Goal: Task Accomplishment & Management: Manage account settings

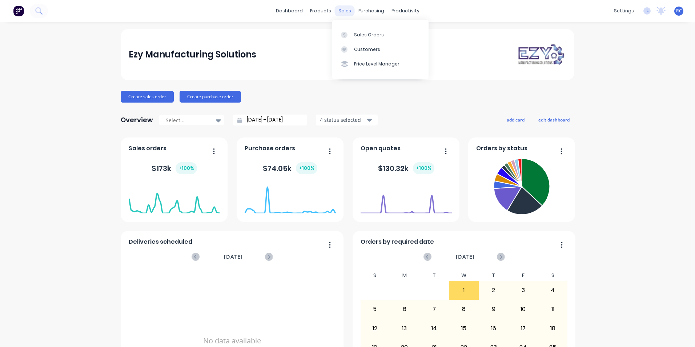
click at [339, 15] on div "sales" at bounding box center [345, 10] width 20 height 11
click at [356, 37] on div "Sales Orders" at bounding box center [369, 35] width 30 height 7
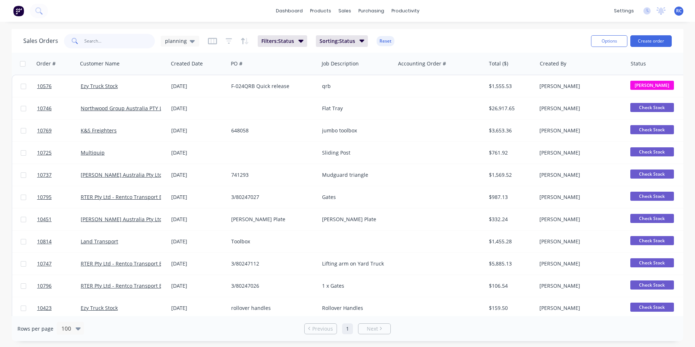
click at [122, 44] on input "text" at bounding box center [119, 41] width 71 height 15
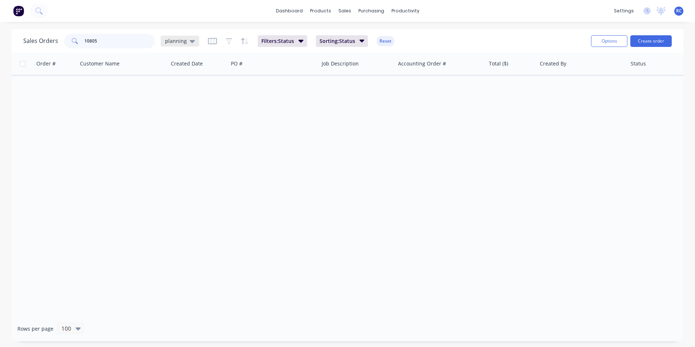
type input "10805"
click at [183, 42] on span "planning" at bounding box center [176, 41] width 22 height 8
click at [183, 43] on span "planning" at bounding box center [176, 41] width 22 height 8
drag, startPoint x: 183, startPoint y: 43, endPoint x: 174, endPoint y: 44, distance: 9.6
click at [174, 44] on span "planning" at bounding box center [176, 41] width 22 height 8
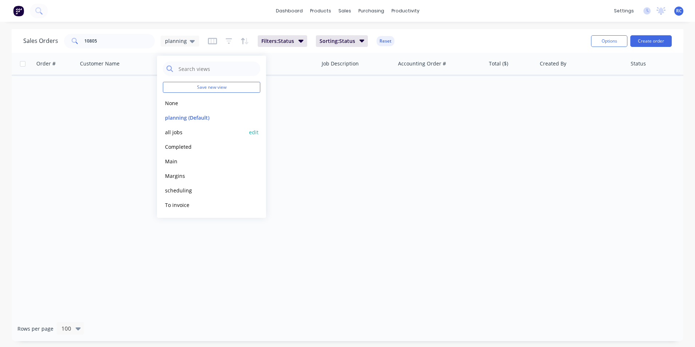
click at [175, 133] on button "all jobs" at bounding box center [204, 132] width 83 height 8
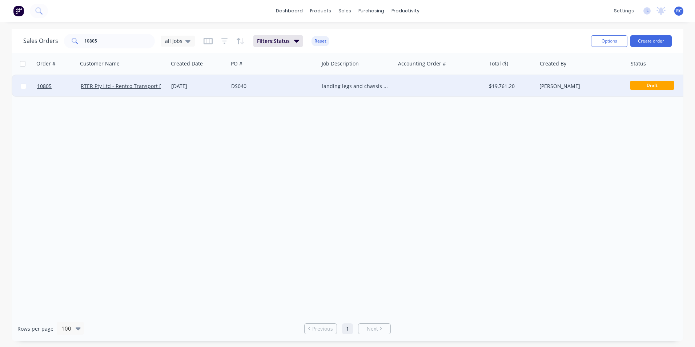
click at [127, 90] on div "RTER Pty Ltd - Rentco Transport Equipment Rentals" at bounding box center [123, 86] width 90 height 22
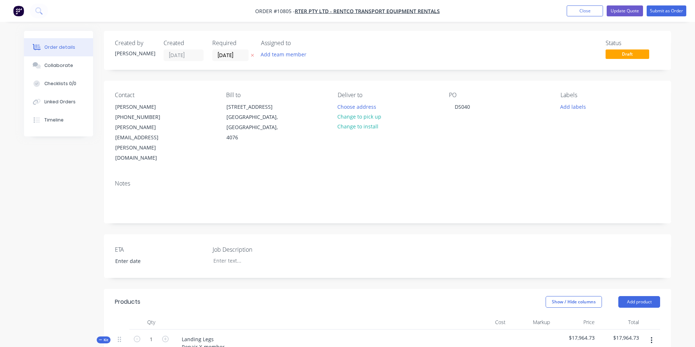
type input "$125.00"
type input "54.26"
type input "$192.8191"
type input "$15,425.53"
type input "$1,256.00"
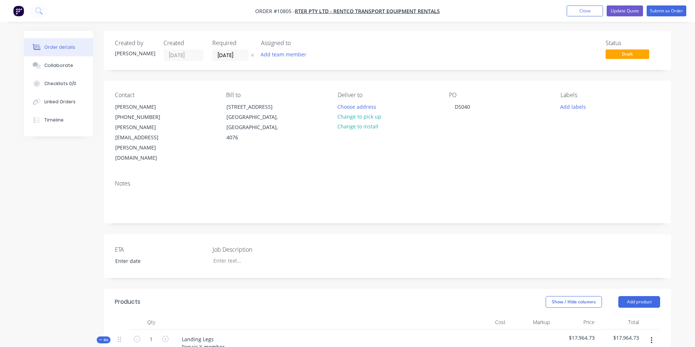
type input "60"
type input "$2,009.60"
type input "$285.00"
type input "60"
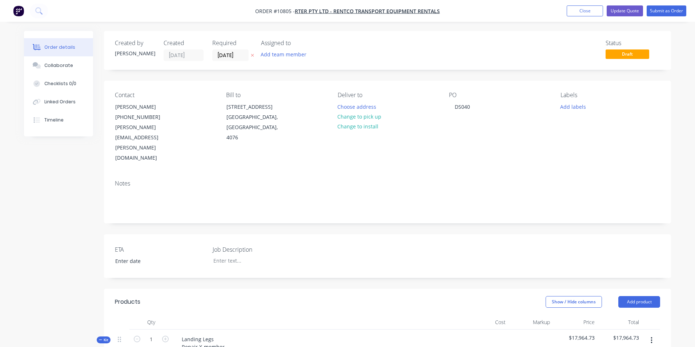
type input "$456.00"
type input "$23.00"
type input "60"
type input "$36.80"
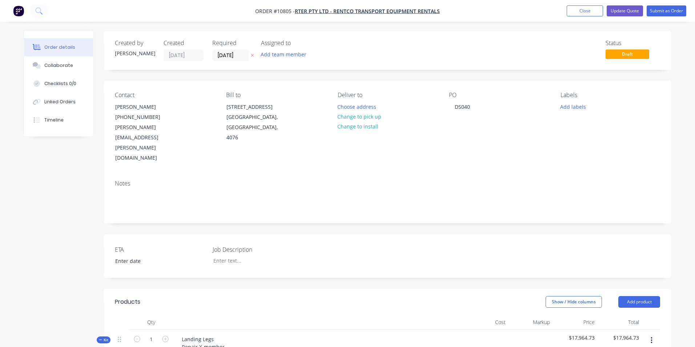
type input "$73.60"
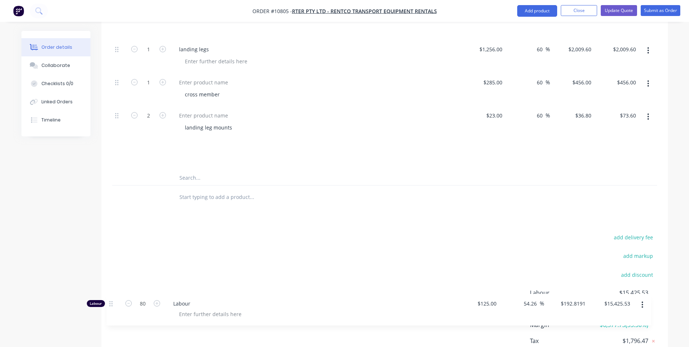
scroll to position [353, 0]
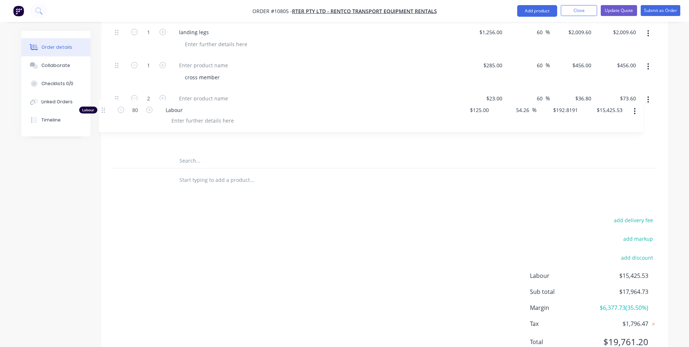
drag, startPoint x: 116, startPoint y: 211, endPoint x: 100, endPoint y: 112, distance: 100.1
click at [102, 112] on div "Qty Cost Markup Price Total Kit 1 Landing Legs Repair X-member Straighten Chass…" at bounding box center [384, 76] width 567 height 231
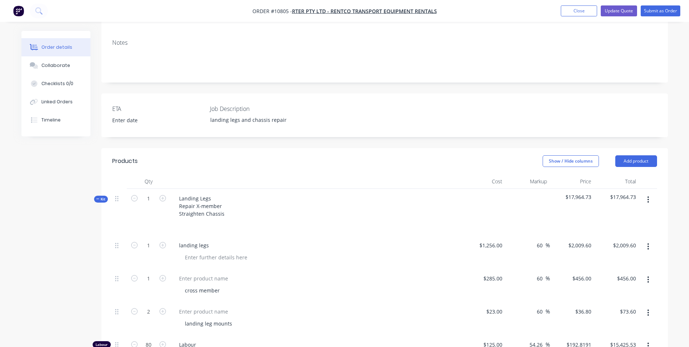
scroll to position [136, 0]
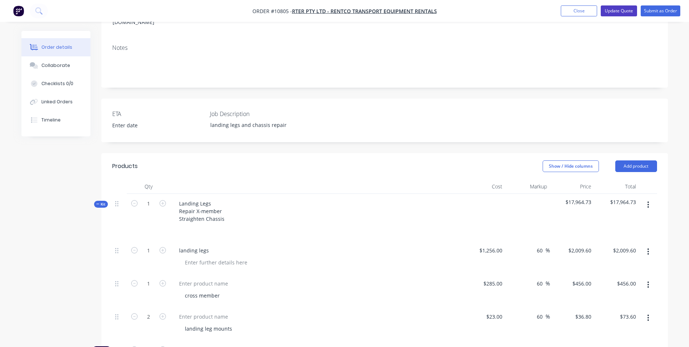
click at [617, 13] on button "Update Quote" at bounding box center [619, 10] width 36 height 11
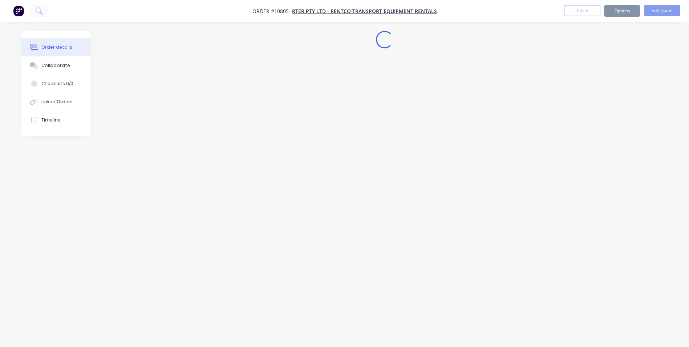
scroll to position [0, 0]
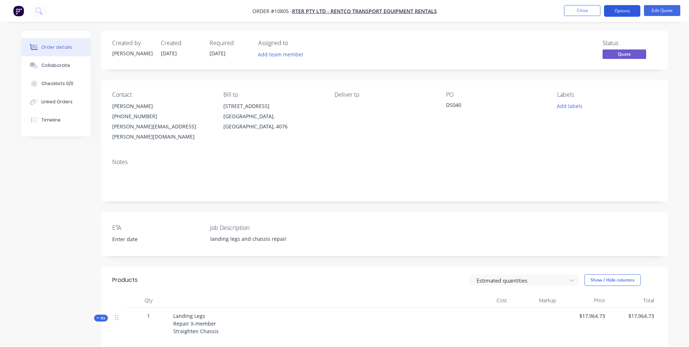
click at [626, 13] on button "Options" at bounding box center [622, 11] width 36 height 12
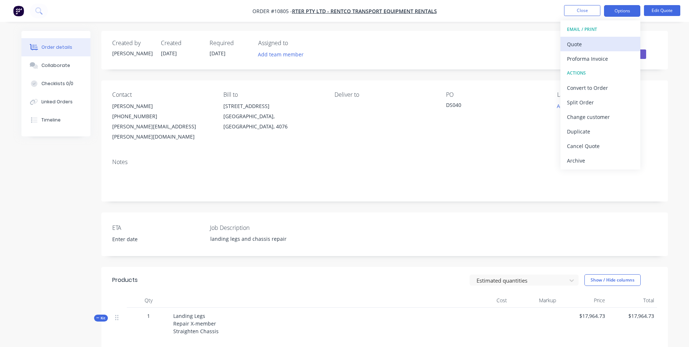
click at [586, 50] on button "Quote" at bounding box center [601, 44] width 80 height 15
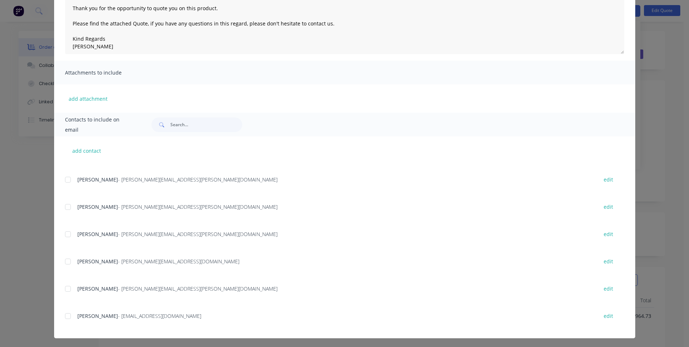
scroll to position [103, 0]
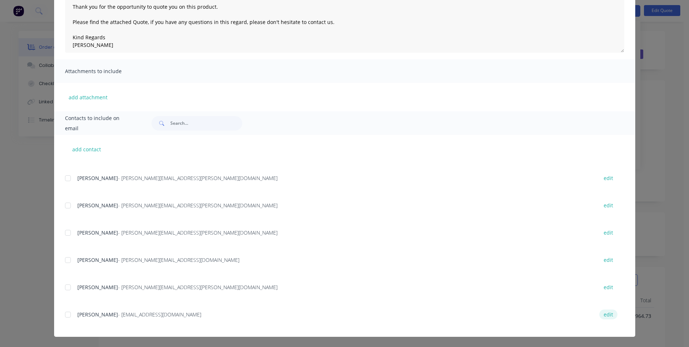
click at [599, 318] on button "edit" at bounding box center [608, 314] width 18 height 10
type textarea "Good day Thank you for the opportunity to quote you on this product. Please fin…"
select select "AU"
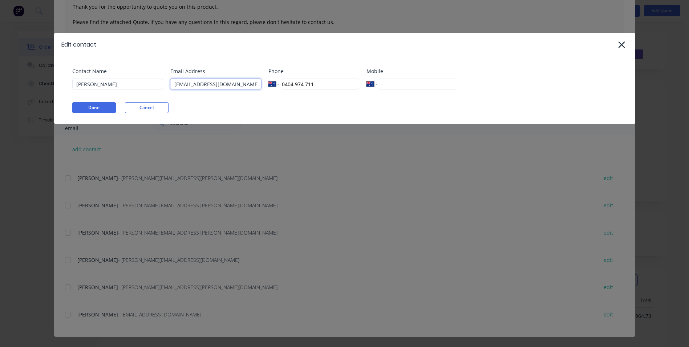
drag, startPoint x: 199, startPoint y: 85, endPoint x: 250, endPoint y: 88, distance: 51.7
click at [250, 88] on input "sales@ezytruckparts.com.au" at bounding box center [215, 83] width 91 height 11
click at [223, 84] on input "sales@ezytruckparts.com.au" at bounding box center [215, 83] width 91 height 11
click at [221, 86] on input "sales@ezytruckparts.com.au" at bounding box center [215, 83] width 91 height 11
drag, startPoint x: 198, startPoint y: 85, endPoint x: 222, endPoint y: 84, distance: 23.6
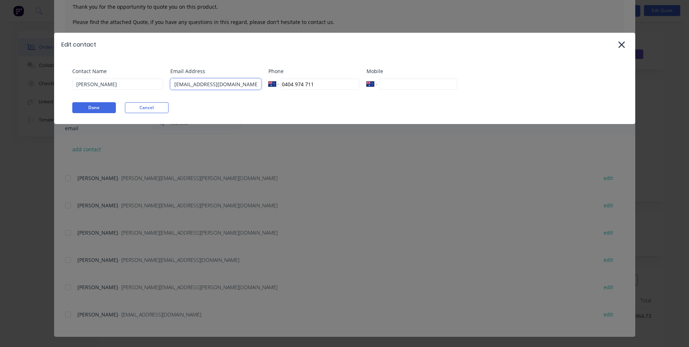
click at [222, 84] on input "sales@ezytruckparts.com.au" at bounding box center [215, 83] width 91 height 11
type input "sales@ezymanufacture.com.au"
click at [86, 105] on button "Done" at bounding box center [94, 107] width 44 height 11
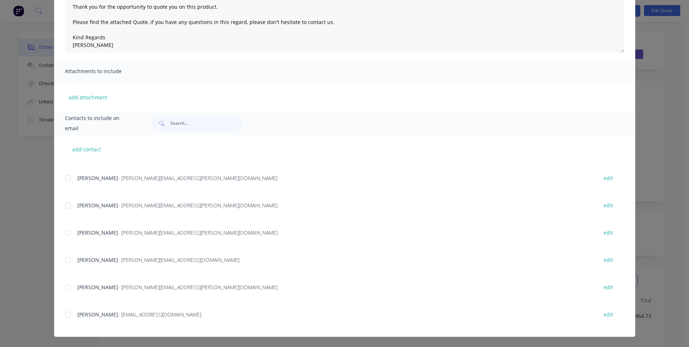
click at [64, 314] on div at bounding box center [68, 314] width 15 height 15
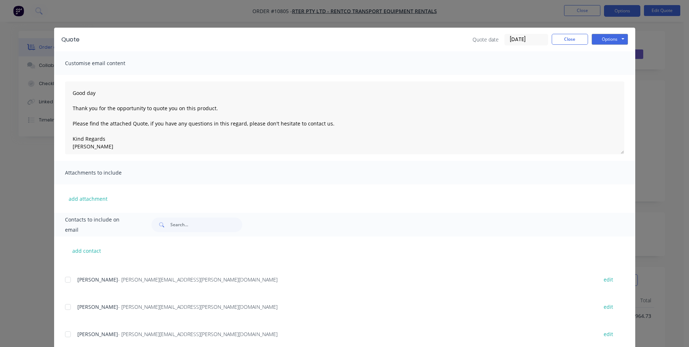
scroll to position [0, 0]
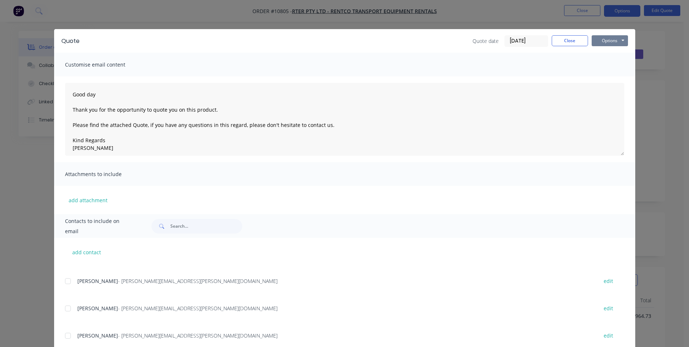
click at [612, 42] on button "Options" at bounding box center [610, 40] width 36 height 11
click at [615, 56] on button "Preview" at bounding box center [615, 54] width 46 height 12
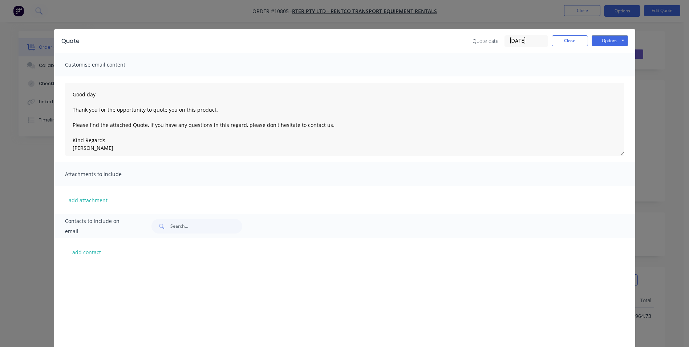
scroll to position [126, 0]
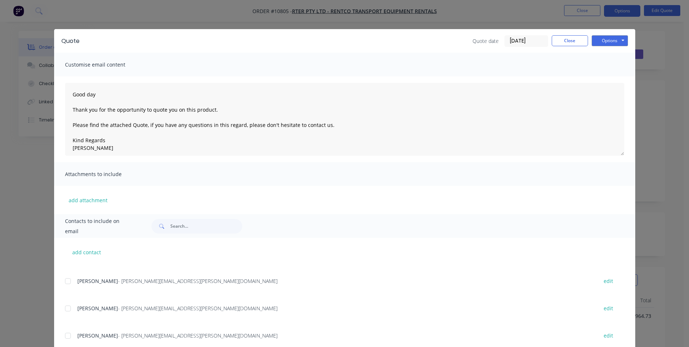
type textarea "Good day Thank you for the opportunity to quote you on this product. Please fin…"
click at [568, 40] on button "Close" at bounding box center [570, 40] width 36 height 11
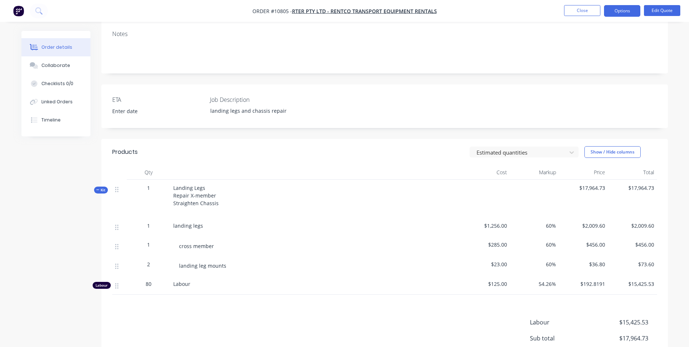
scroll to position [145, 0]
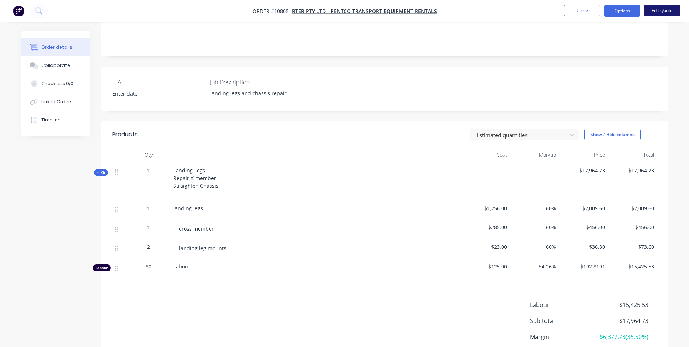
click at [666, 15] on button "Edit Quote" at bounding box center [662, 10] width 36 height 11
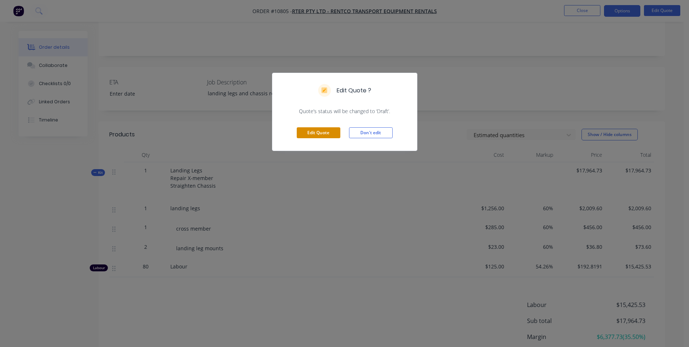
click at [321, 128] on button "Edit Quote" at bounding box center [319, 132] width 44 height 11
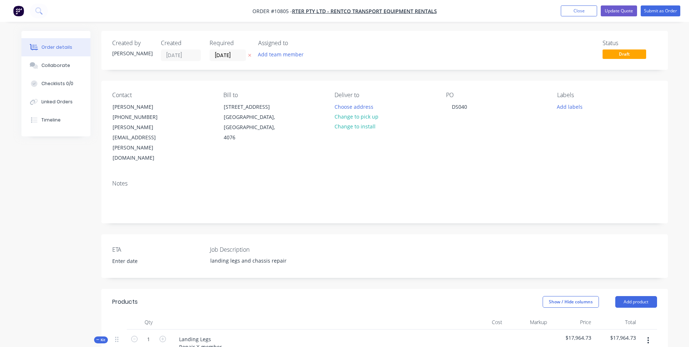
click at [231, 329] on div "Landing Legs Repair X-member Straighten Chassis" at bounding box center [315, 352] width 291 height 47
click at [219, 333] on div "Landing Legs Repair X-member Straighten Chassis" at bounding box center [201, 346] width 57 height 26
click at [221, 333] on div "Landing Legs Repair X-member Straighten Chassis" at bounding box center [201, 346] width 57 height 26
drag, startPoint x: 222, startPoint y: 335, endPoint x: 179, endPoint y: 335, distance: 42.5
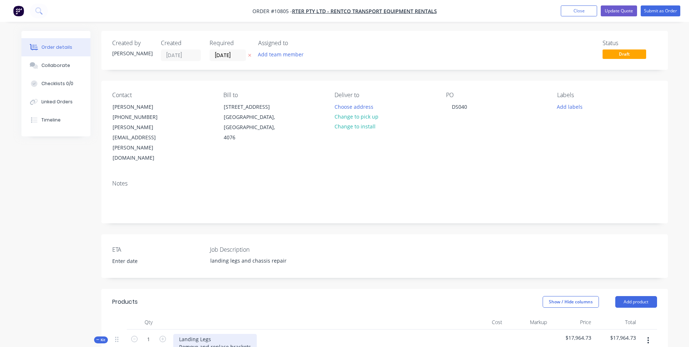
click at [238, 333] on div "Landing Legs Remove and replace brackets Replace Landing Legs Straighten Chassis" at bounding box center [215, 349] width 84 height 33
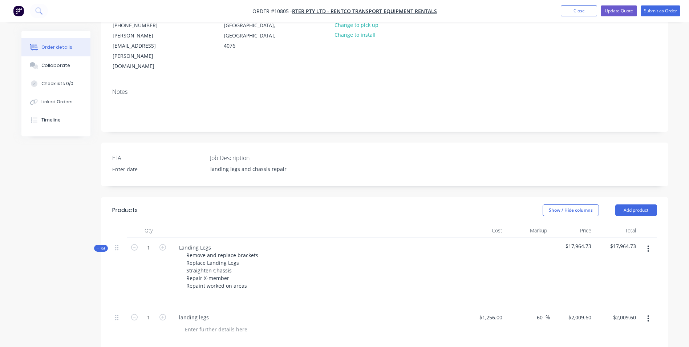
scroll to position [112, 0]
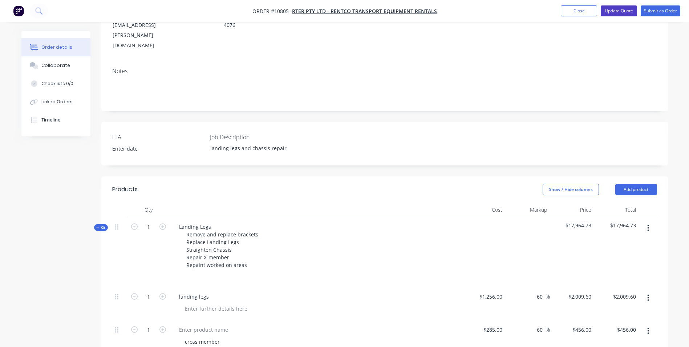
click at [619, 14] on button "Update Quote" at bounding box center [619, 10] width 36 height 11
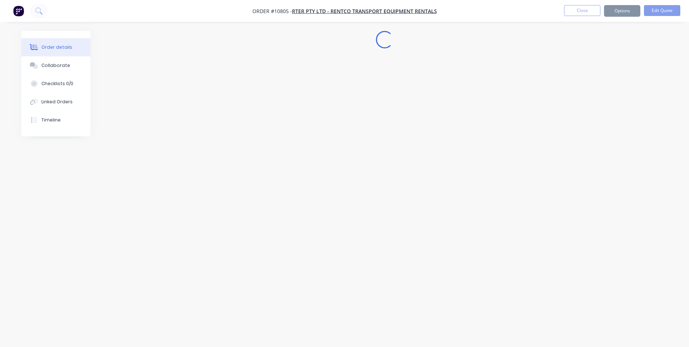
scroll to position [0, 0]
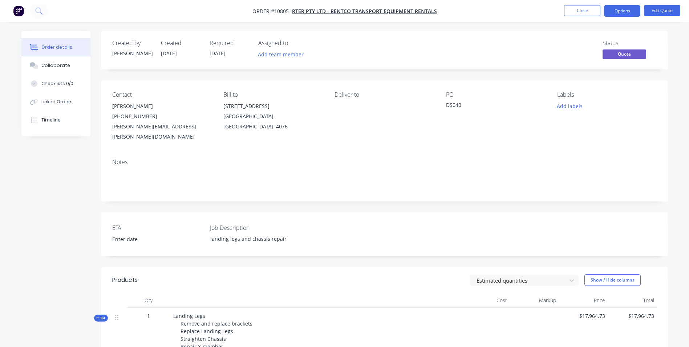
click at [619, 14] on button "Options" at bounding box center [622, 11] width 36 height 12
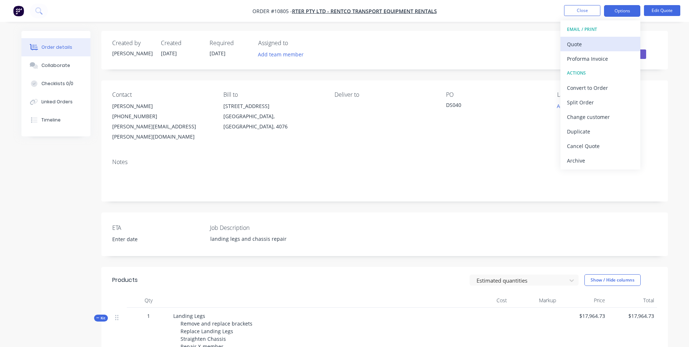
click at [595, 43] on div "Quote" at bounding box center [600, 44] width 67 height 11
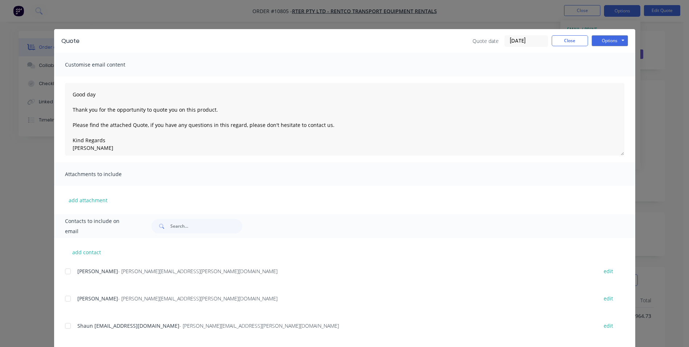
click at [66, 300] on div at bounding box center [68, 298] width 15 height 15
click at [607, 43] on button "Options" at bounding box center [610, 40] width 36 height 11
drag, startPoint x: 607, startPoint y: 64, endPoint x: 611, endPoint y: 52, distance: 12.4
click at [611, 52] on div "Preview Print Email" at bounding box center [615, 66] width 46 height 36
click at [611, 52] on button "Preview" at bounding box center [615, 54] width 46 height 12
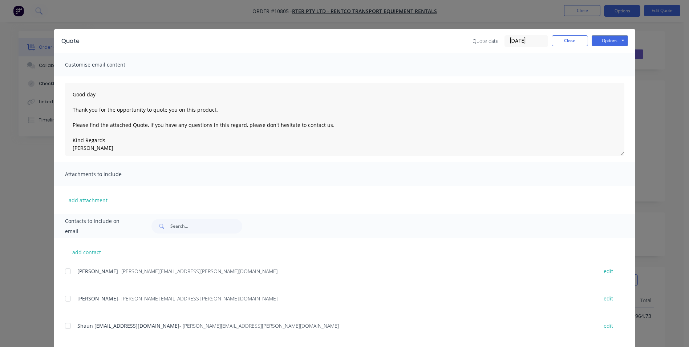
click at [66, 299] on div at bounding box center [68, 298] width 15 height 15
click at [604, 39] on button "Options" at bounding box center [610, 40] width 36 height 11
click at [602, 80] on button "Email" at bounding box center [615, 78] width 46 height 12
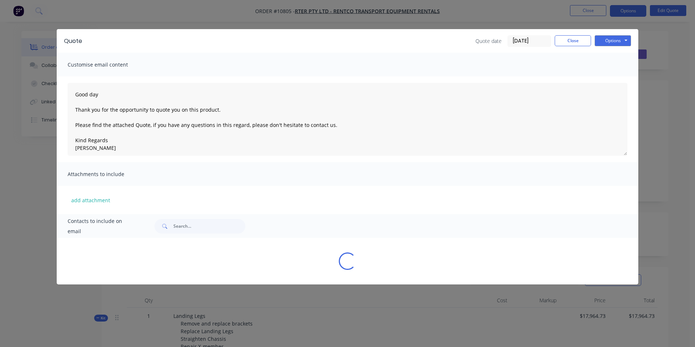
type textarea "Good day Thank you for the opportunity to quote you on this product. Please fin…"
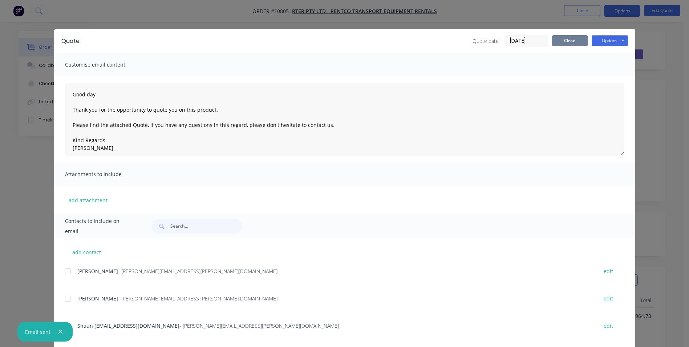
drag, startPoint x: 569, startPoint y: 41, endPoint x: 529, endPoint y: 29, distance: 41.8
click at [569, 41] on button "Close" at bounding box center [570, 40] width 36 height 11
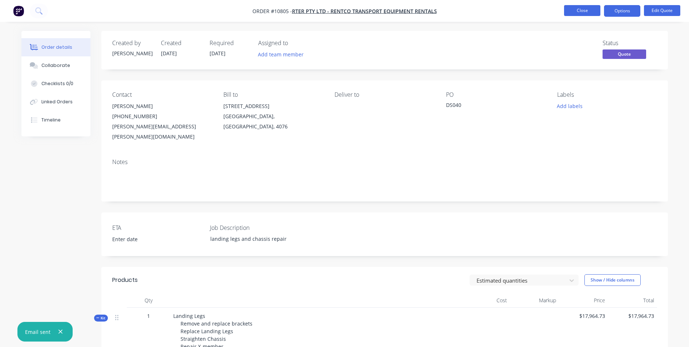
click at [581, 9] on button "Close" at bounding box center [582, 10] width 36 height 11
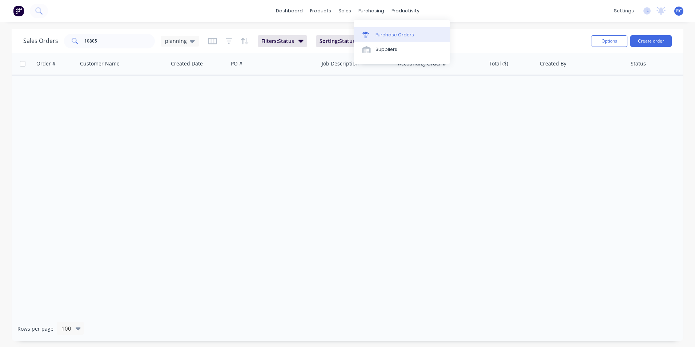
click at [380, 36] on div "Purchase Orders" at bounding box center [394, 35] width 39 height 7
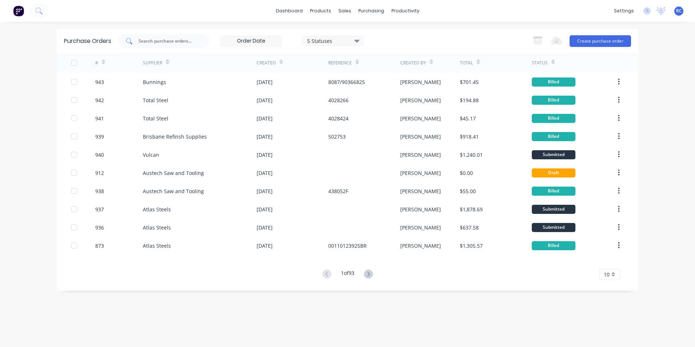
click at [158, 39] on div at bounding box center [163, 41] width 91 height 15
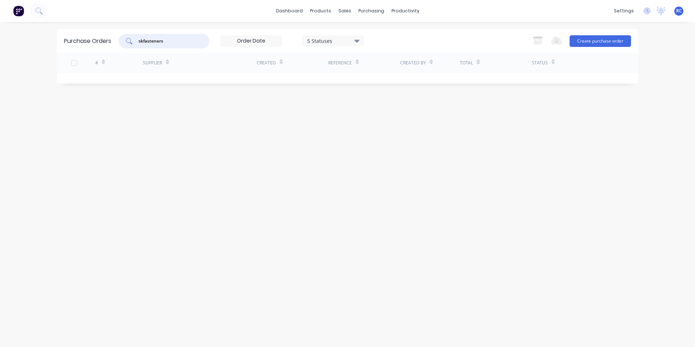
drag, startPoint x: 166, startPoint y: 40, endPoint x: 145, endPoint y: 40, distance: 21.8
click at [145, 40] on input "skfasteners" at bounding box center [168, 40] width 60 height 7
type input "sk"
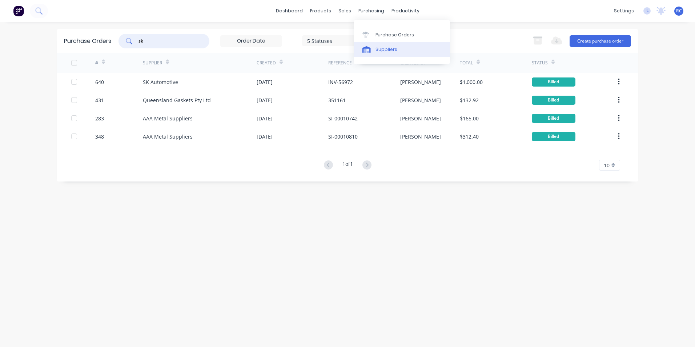
click at [387, 52] on div "Suppliers" at bounding box center [386, 49] width 22 height 7
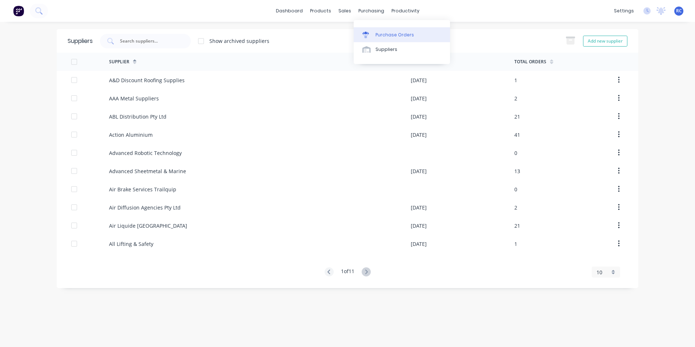
click at [381, 35] on div "Purchase Orders" at bounding box center [394, 35] width 39 height 7
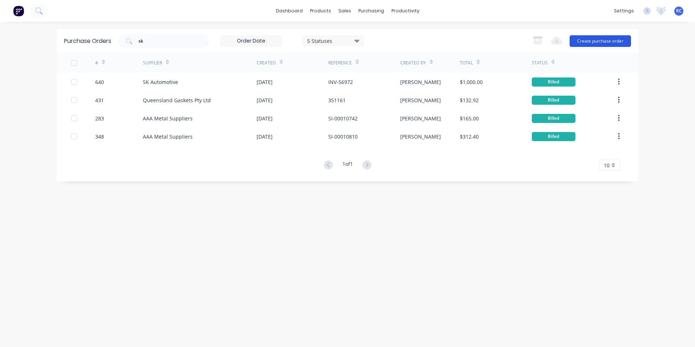
click at [602, 40] on button "Create purchase order" at bounding box center [599, 41] width 61 height 12
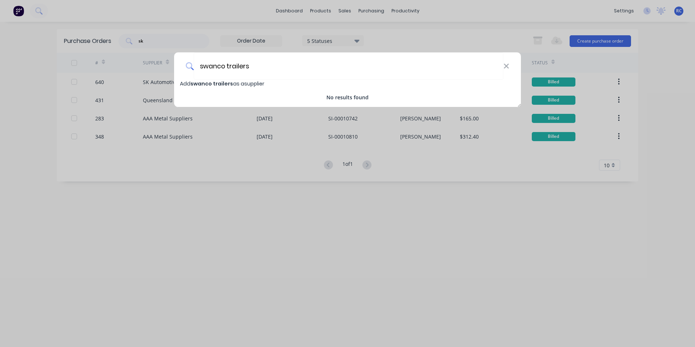
type input "swanco trailers"
click at [260, 85] on span "Add swanco trailers as a supplier" at bounding box center [222, 83] width 84 height 7
select select "AU"
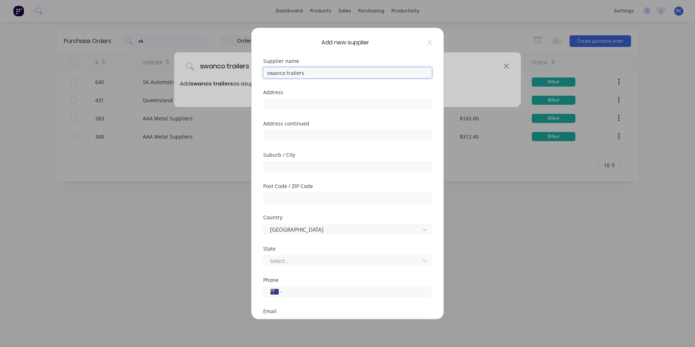
drag, startPoint x: 269, startPoint y: 72, endPoint x: 263, endPoint y: 72, distance: 6.2
click at [263, 72] on input "swanco trailers" at bounding box center [347, 72] width 169 height 11
click at [287, 70] on input "Swanco trailers" at bounding box center [347, 72] width 169 height 11
type input "Swanco Trailers"
click at [296, 102] on input "text" at bounding box center [347, 103] width 169 height 11
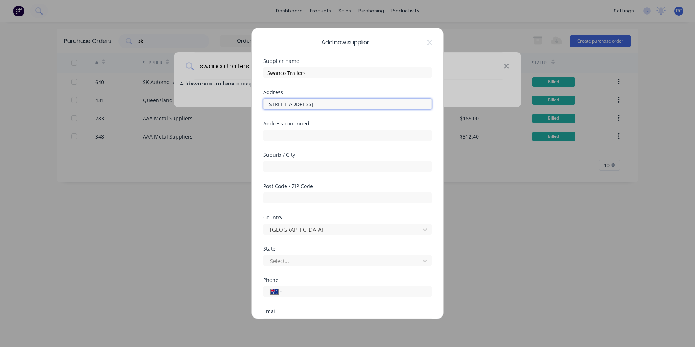
type input "7 Argon Street"
type input "Sumner"
click at [317, 193] on input "text" at bounding box center [347, 197] width 169 height 11
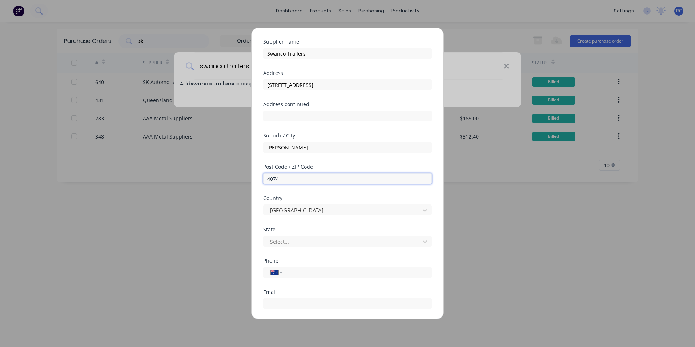
scroll to position [73, 0]
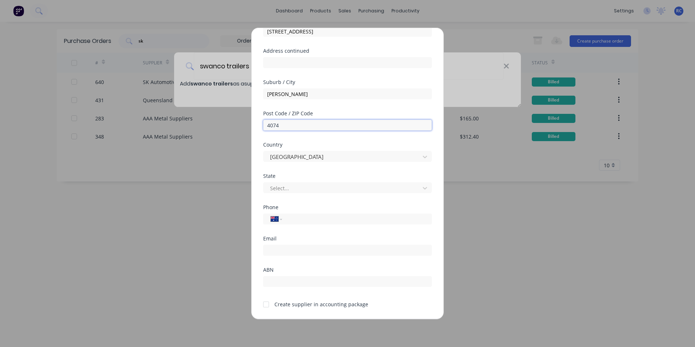
type input "4074"
click at [268, 305] on div at bounding box center [266, 304] width 15 height 15
click at [277, 281] on input "text" at bounding box center [347, 281] width 169 height 11
click at [274, 285] on input "text" at bounding box center [347, 281] width 169 height 11
paste input "65 666 103 126"
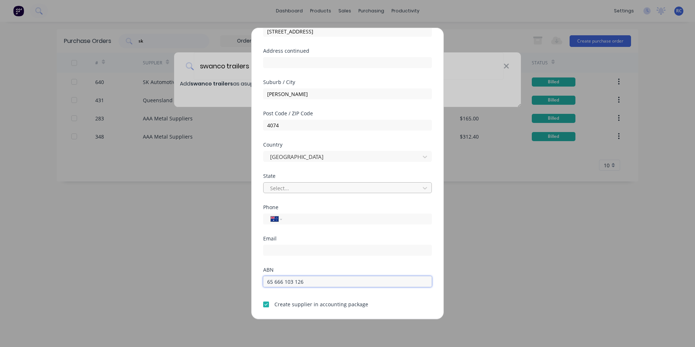
type input "65 666 103 126"
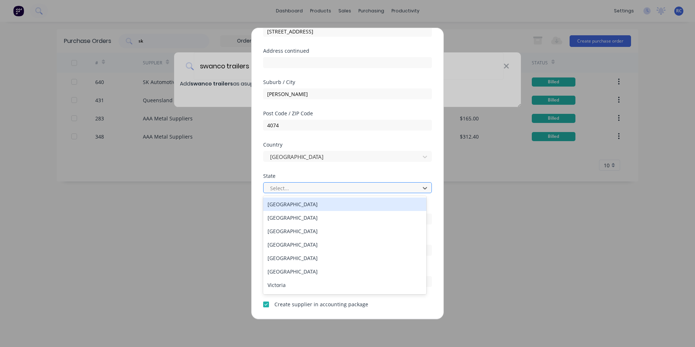
click at [286, 183] on div at bounding box center [342, 187] width 147 height 9
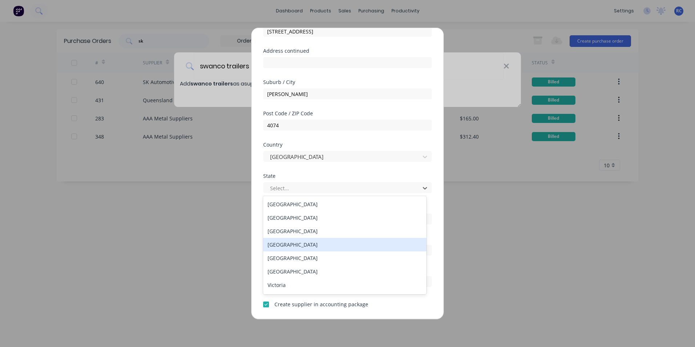
click at [283, 241] on div "Queensland" at bounding box center [344, 244] width 163 height 13
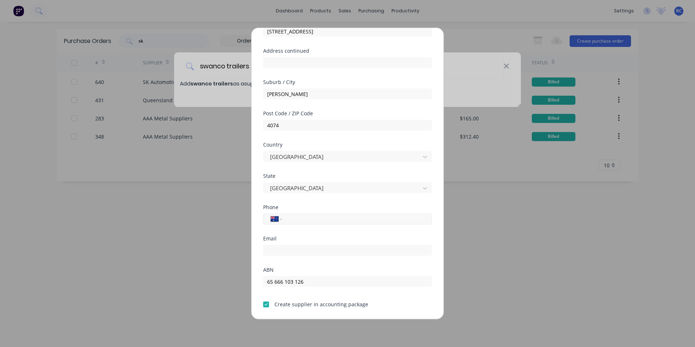
click at [291, 221] on input "tel" at bounding box center [355, 219] width 137 height 8
click at [289, 240] on div "Email" at bounding box center [347, 238] width 169 height 5
click at [295, 248] on input "email" at bounding box center [347, 249] width 169 height 11
type input "sales@swancotrailers.com.au"
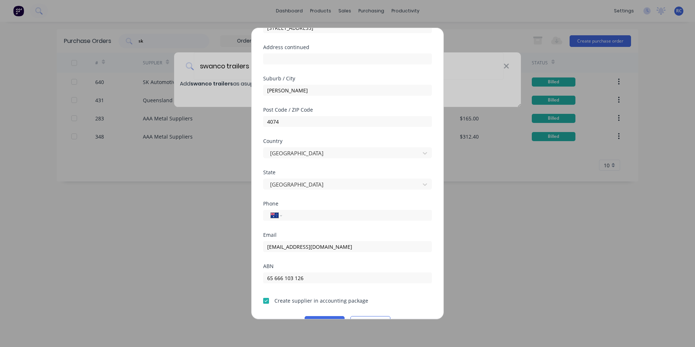
scroll to position [95, 0]
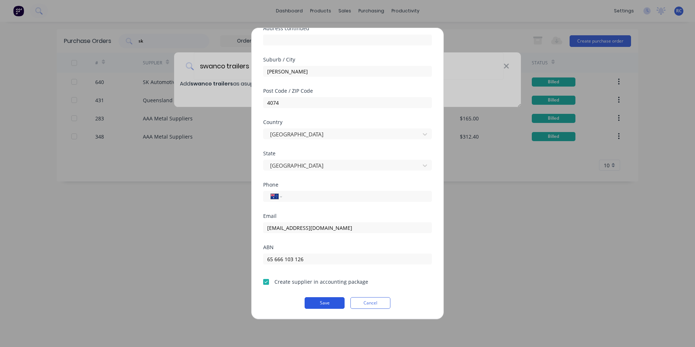
click at [316, 300] on button "Save" at bounding box center [324, 303] width 40 height 12
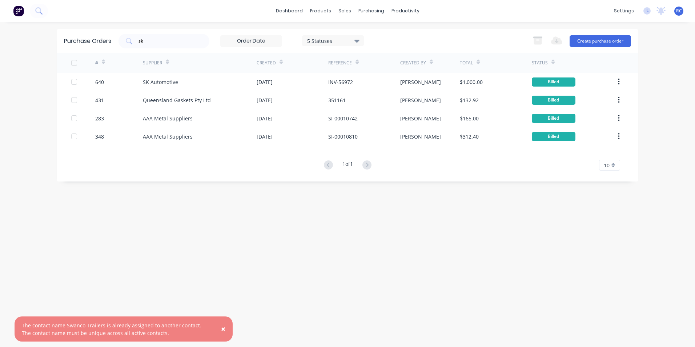
click at [124, 333] on div "The contact name Swanco Trailers is already assigned to another contact. The co…" at bounding box center [116, 328] width 189 height 15
click at [597, 37] on button "Create purchase order" at bounding box center [599, 41] width 61 height 12
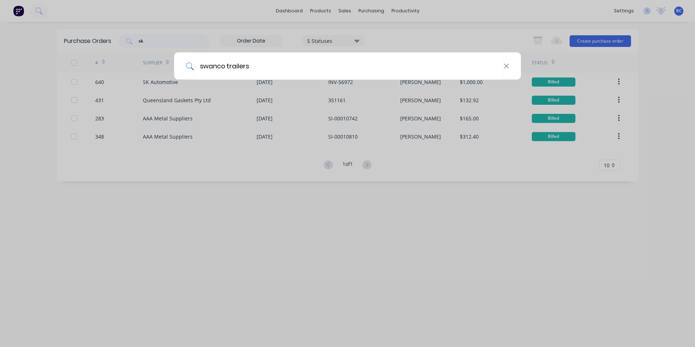
type input "swanco trailers"
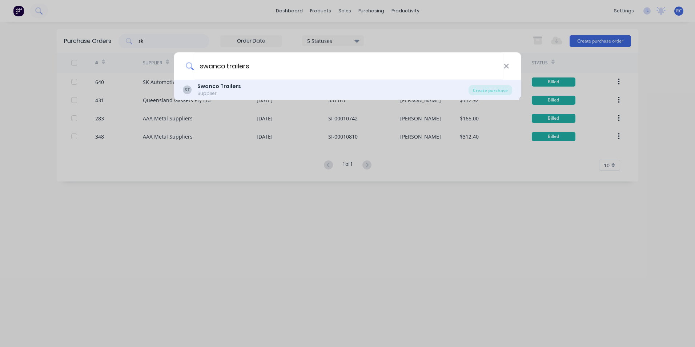
click at [220, 82] on div "ST Swanco Trailers Supplier Create purchase" at bounding box center [347, 90] width 347 height 20
click at [211, 88] on b "Swanco Trailers" at bounding box center [219, 85] width 44 height 7
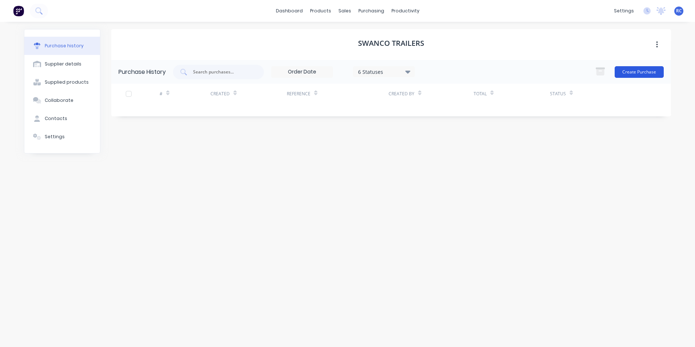
click at [644, 69] on button "Create Purchase" at bounding box center [638, 72] width 49 height 12
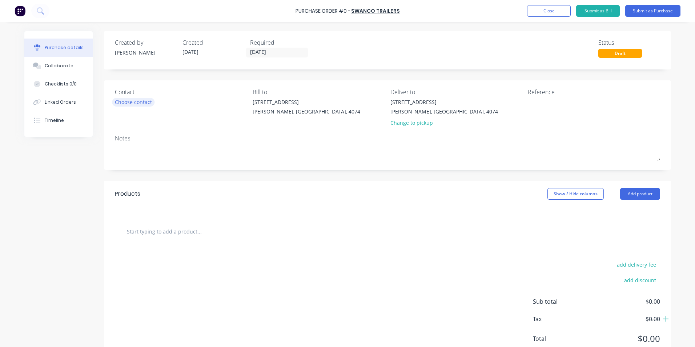
click at [133, 102] on div "Choose contact" at bounding box center [133, 102] width 37 height 8
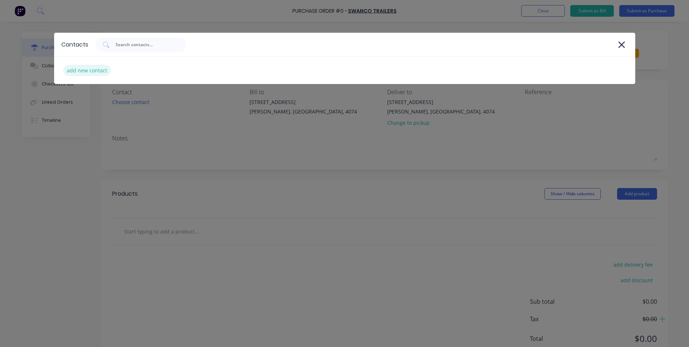
click at [90, 70] on div "add new contact" at bounding box center [87, 70] width 48 height 11
select select "AU"
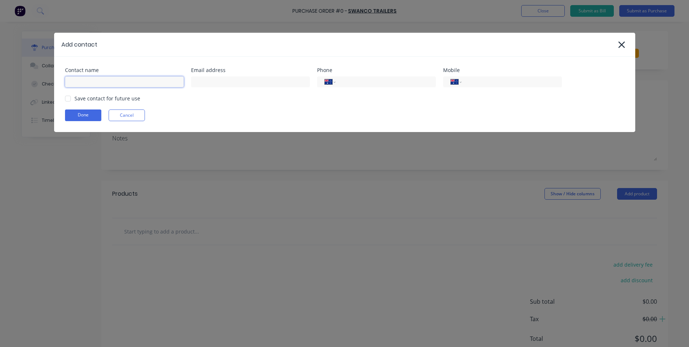
click at [98, 82] on input at bounding box center [124, 81] width 119 height 11
type input "Jon"
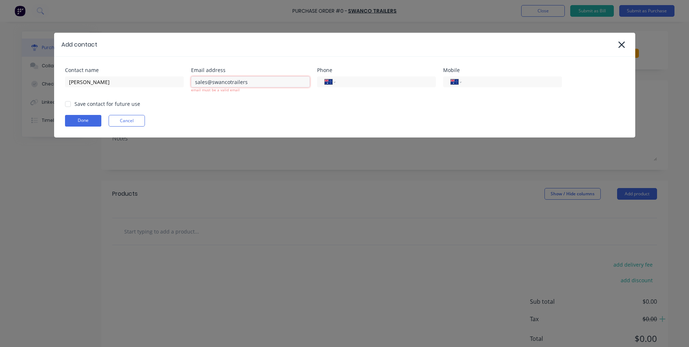
click at [251, 82] on input "sales@swancotrailers" at bounding box center [250, 81] width 119 height 11
click at [62, 107] on div at bounding box center [68, 104] width 15 height 15
type input "sales@swancotrailers.com.au"
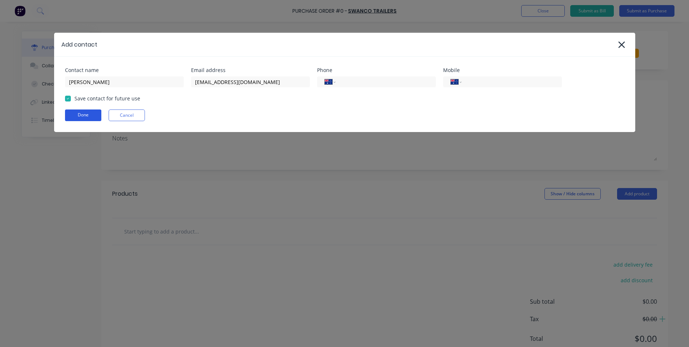
click at [72, 117] on button "Done" at bounding box center [83, 115] width 36 height 12
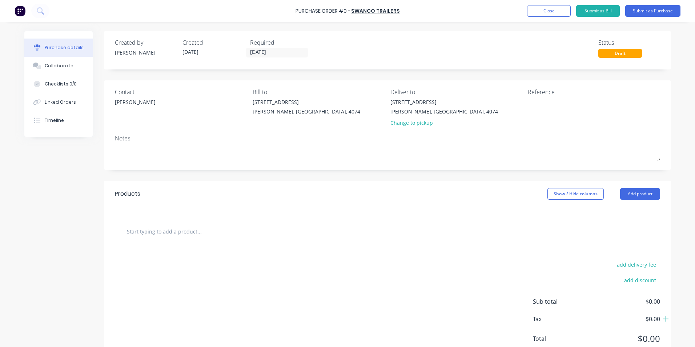
click at [166, 235] on input "text" at bounding box center [198, 231] width 145 height 15
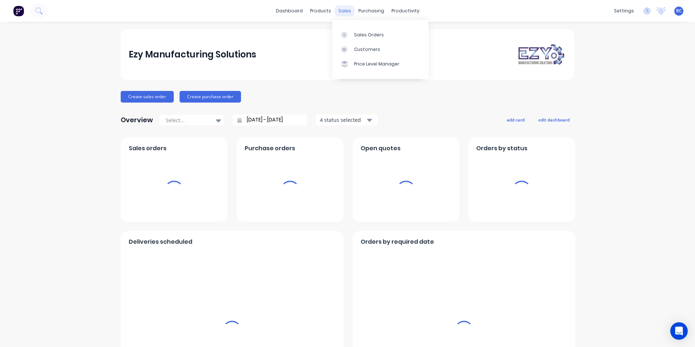
click at [341, 9] on div "sales" at bounding box center [345, 10] width 20 height 11
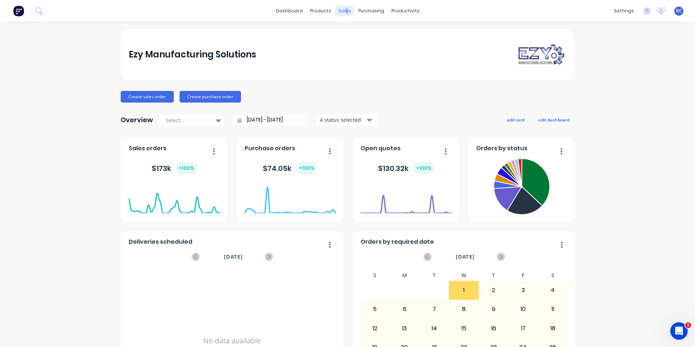
drag, startPoint x: 341, startPoint y: 9, endPoint x: 343, endPoint y: 12, distance: 4.2
click at [343, 12] on div "sales" at bounding box center [345, 10] width 20 height 11
click at [341, 13] on div "sales" at bounding box center [345, 10] width 20 height 11
click at [369, 37] on div "Sales Orders" at bounding box center [369, 35] width 30 height 7
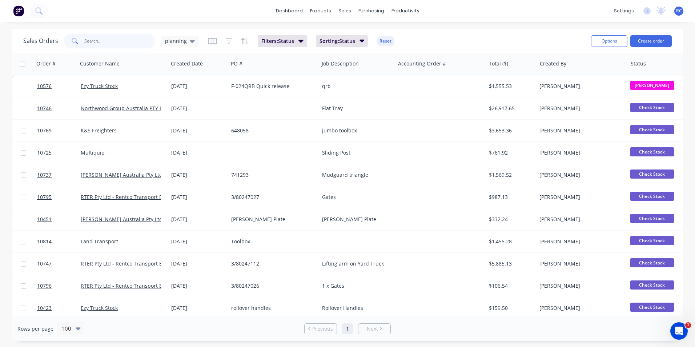
click at [132, 39] on input "text" at bounding box center [119, 41] width 71 height 15
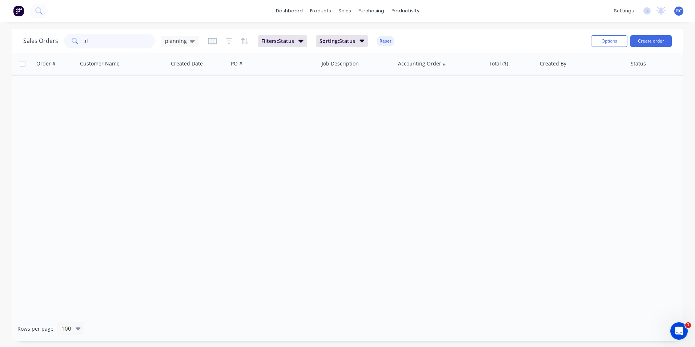
type input "s"
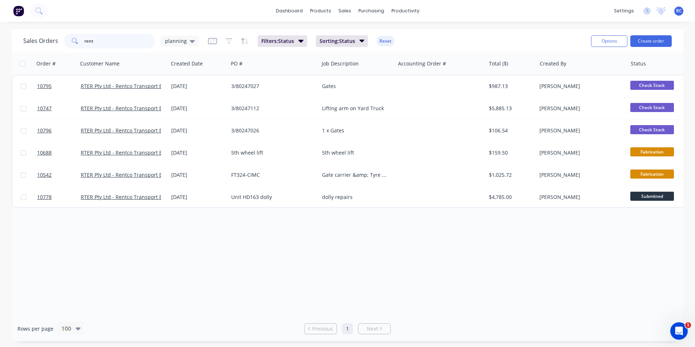
drag, startPoint x: 110, startPoint y: 40, endPoint x: 44, endPoint y: 38, distance: 66.2
click at [73, 40] on div "rent" at bounding box center [109, 41] width 91 height 15
type input "10803"
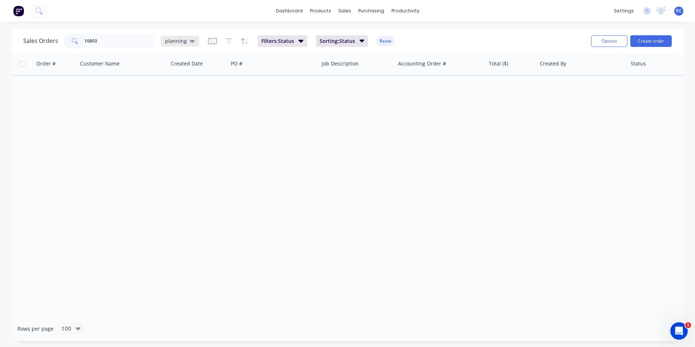
click at [184, 39] on span "planning" at bounding box center [176, 41] width 22 height 8
click at [177, 132] on button "all jobs" at bounding box center [204, 132] width 83 height 8
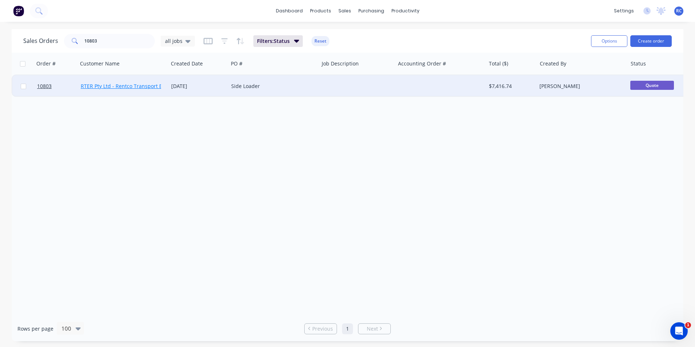
click at [142, 85] on link "RTER Pty Ltd - Rentco Transport Equipment Rentals" at bounding box center [143, 85] width 125 height 7
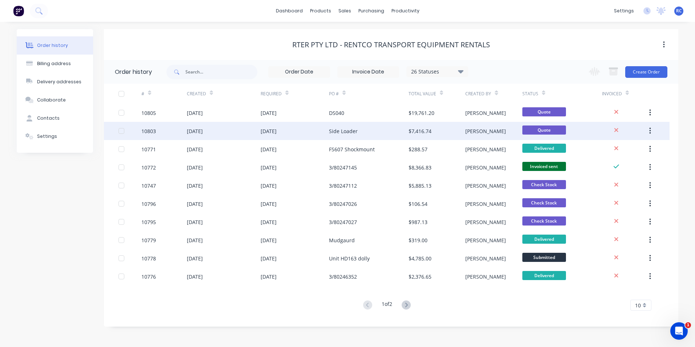
click at [225, 129] on div "[DATE]" at bounding box center [224, 131] width 74 height 18
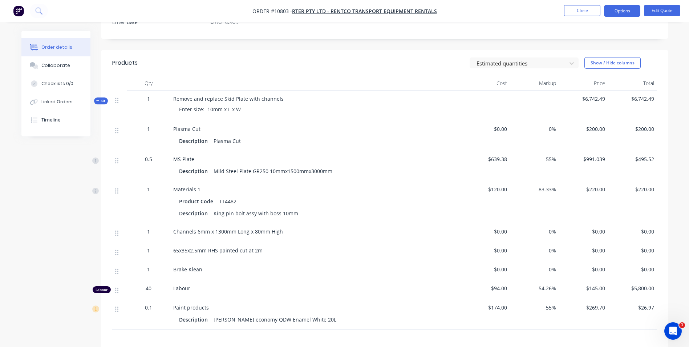
scroll to position [218, 0]
click at [667, 4] on nav "Order #10803 - RTER Pty Ltd - Rentco Transport Equipment Rentals Close Options …" at bounding box center [344, 11] width 689 height 22
click at [667, 13] on button "Edit Quote" at bounding box center [662, 10] width 36 height 11
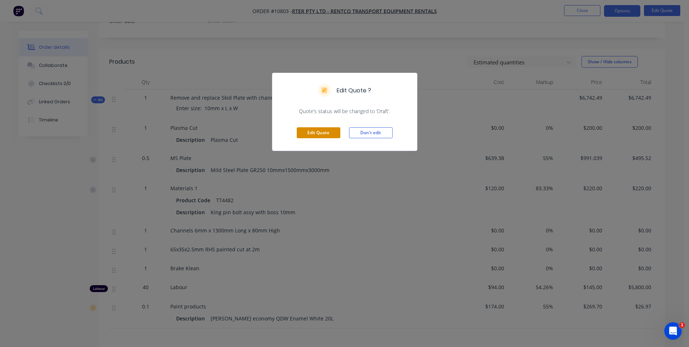
click at [318, 135] on button "Edit Quote" at bounding box center [319, 132] width 44 height 11
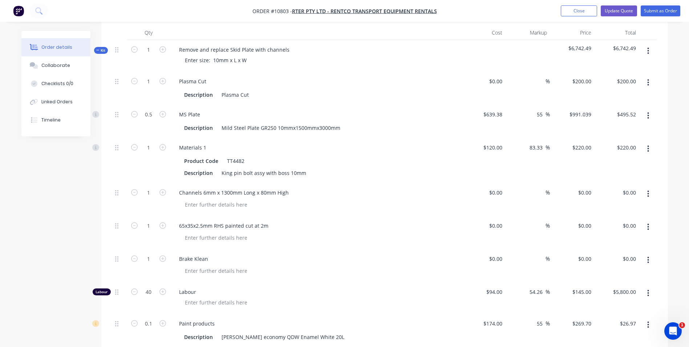
scroll to position [291, 0]
click at [151, 285] on input "40" at bounding box center [148, 290] width 19 height 11
type input "46"
type input "$6,670.00"
click at [273, 295] on div at bounding box center [318, 300] width 279 height 11
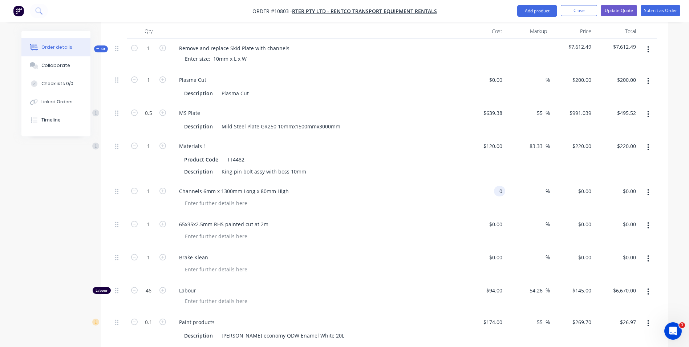
click at [494, 186] on div "0 0" at bounding box center [499, 191] width 11 height 11
type input "$0.00"
click at [539, 141] on input "83.33" at bounding box center [537, 146] width 17 height 11
drag, startPoint x: 542, startPoint y: 116, endPoint x: 510, endPoint y: 118, distance: 32.0
click at [510, 136] on div "83.33 83.33 %" at bounding box center [527, 158] width 45 height 45
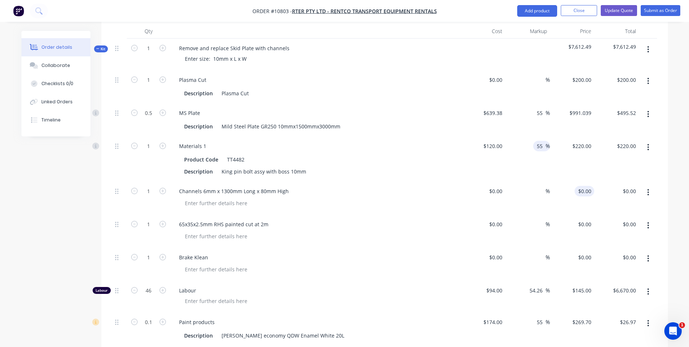
type input "55"
type input "$186.00"
click at [583, 181] on div "0 0" at bounding box center [572, 197] width 45 height 33
type input "200"
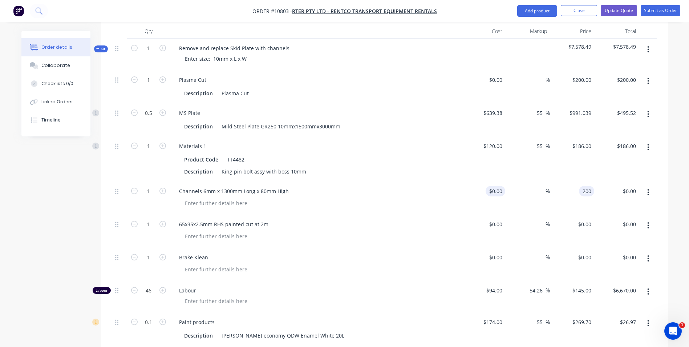
type input "0"
type input "$200.00"
click at [500, 186] on input "0" at bounding box center [497, 191] width 17 height 11
type input "$150.00"
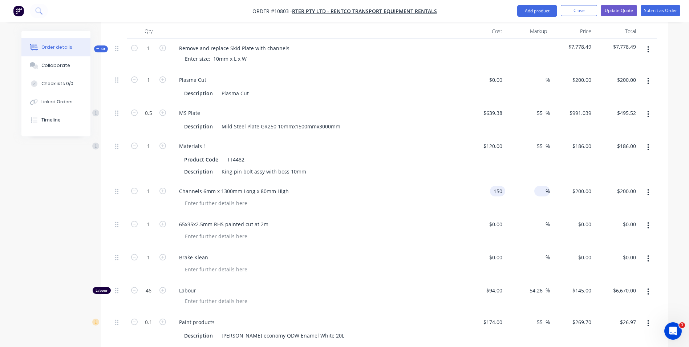
type input "$150.00"
click at [539, 186] on input at bounding box center [541, 191] width 8 height 11
type input "55"
type input "232.5"
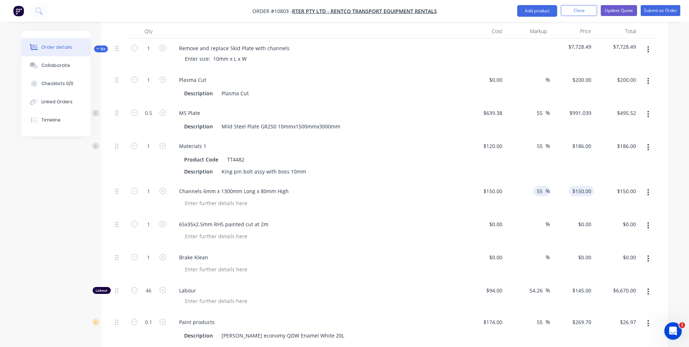
type input "$232.50"
click at [571, 181] on div "232.5 232.5" at bounding box center [572, 197] width 45 height 33
type input "150"
type input "$232.50"
click at [489, 181] on div "150 150" at bounding box center [483, 197] width 45 height 33
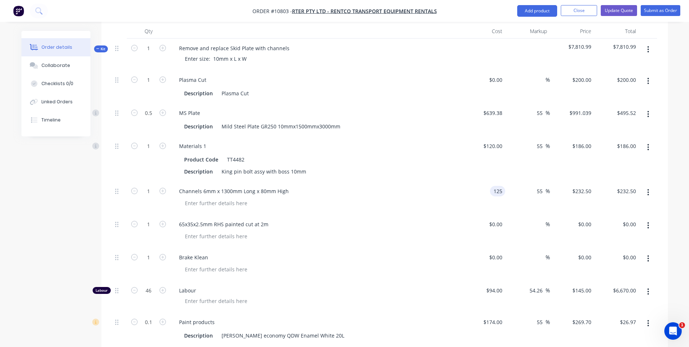
type input "$125.00"
type input "$193.75"
click at [510, 181] on div "55 55 %" at bounding box center [527, 197] width 45 height 33
click at [493, 186] on div "125 125" at bounding box center [499, 191] width 12 height 11
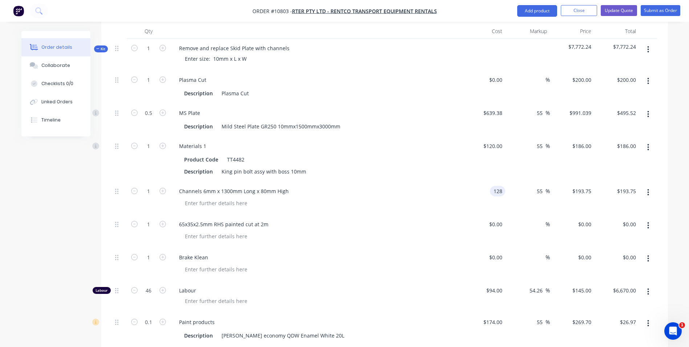
type input "$128.00"
type input "$198.40"
click at [498, 181] on div "$128.00 128" at bounding box center [483, 197] width 45 height 33
click at [497, 186] on input "128" at bounding box center [494, 191] width 23 height 11
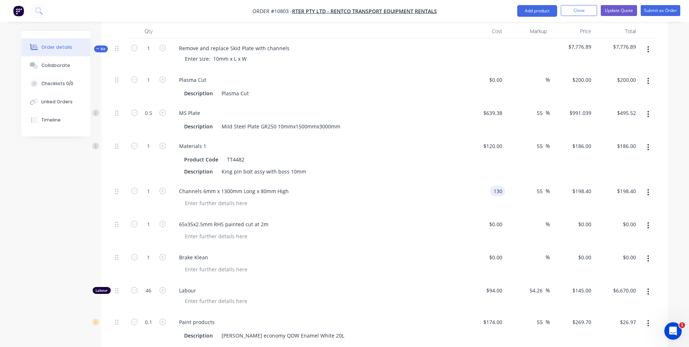
type input "$130.00"
type input "$201.50"
click at [501, 181] on div "$130.00 $130.00" at bounding box center [483, 197] width 45 height 33
click at [541, 219] on input at bounding box center [541, 224] width 8 height 11
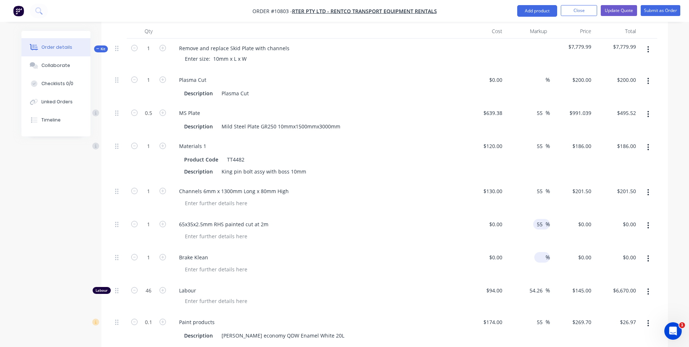
type input "55"
click at [540, 252] on input at bounding box center [541, 257] width 8 height 11
type input "55"
click at [519, 247] on div "55 55 %" at bounding box center [527, 263] width 45 height 33
click at [577, 247] on div "0 $0.00" at bounding box center [572, 263] width 45 height 33
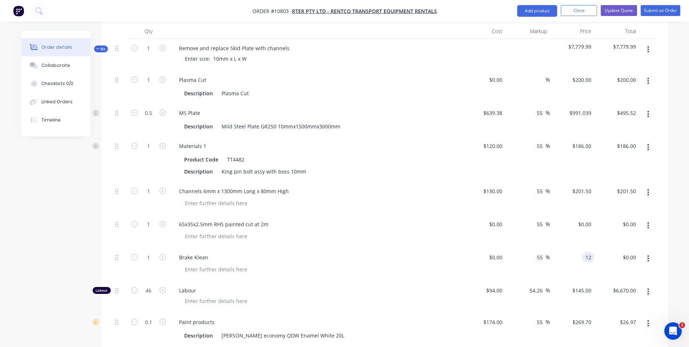
type input "$12.00"
click at [556, 214] on div "$0.00 $0.00" at bounding box center [572, 230] width 45 height 33
click at [506, 214] on div "55 55 %" at bounding box center [527, 230] width 45 height 33
click at [501, 219] on input "0" at bounding box center [501, 224] width 8 height 11
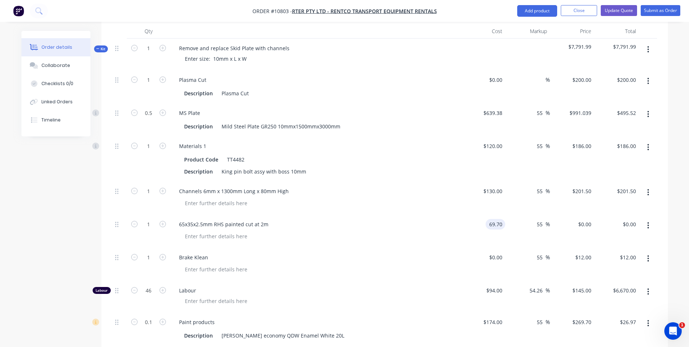
type input "$69.70"
type input "$108.035"
type input "$108.04"
click at [571, 214] on div "$108.035 $108.035" at bounding box center [572, 230] width 45 height 33
click at [521, 247] on div "55 55 %" at bounding box center [527, 263] width 45 height 33
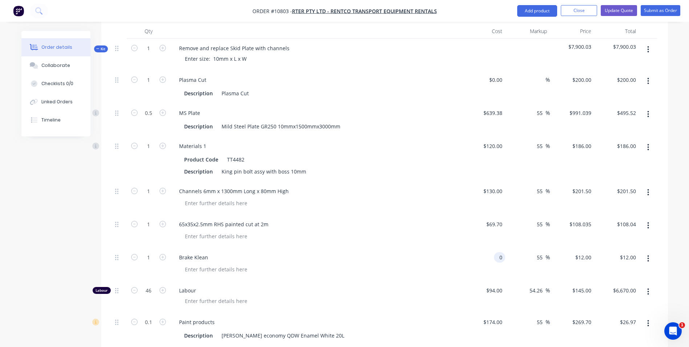
click at [502, 252] on input "0" at bounding box center [501, 257] width 8 height 11
type input "$8.00"
type input "$12.40"
click at [510, 247] on div "55 55 %" at bounding box center [527, 263] width 45 height 33
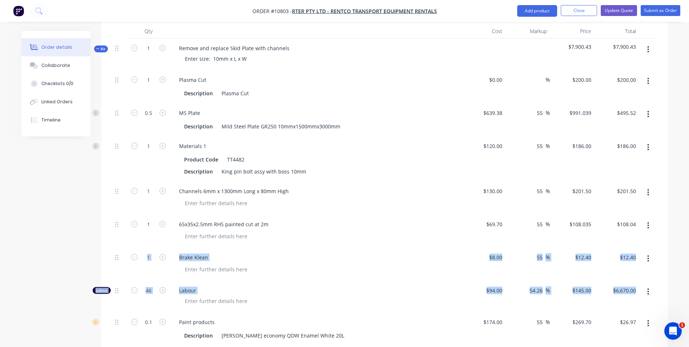
drag, startPoint x: 114, startPoint y: 291, endPoint x: 122, endPoint y: 251, distance: 40.5
click at [123, 251] on div "1 Plasma Cut Description Plasma Cut $0.00 $0.00 % $200.00 $200.00 $200.00 $200.…" at bounding box center [384, 207] width 545 height 275
drag, startPoint x: 122, startPoint y: 251, endPoint x: 116, endPoint y: 292, distance: 41.6
click at [116, 319] on icon at bounding box center [116, 322] width 3 height 7
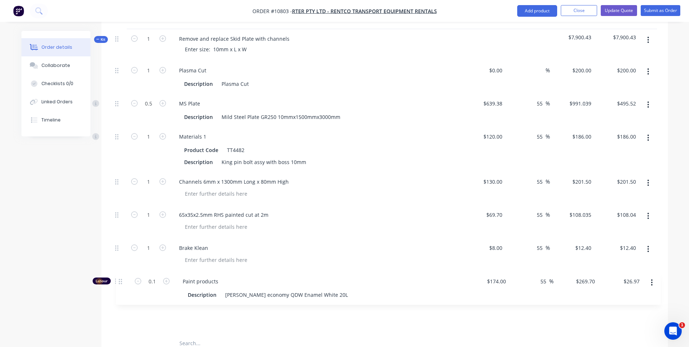
scroll to position [303, 0]
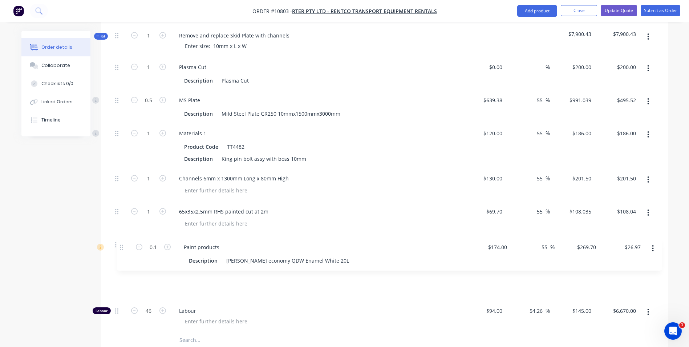
drag, startPoint x: 116, startPoint y: 294, endPoint x: 117, endPoint y: 250, distance: 44.0
click at [118, 249] on div "1 Plasma Cut Description Plasma Cut $0.00 $0.00 % $200.00 $200.00 $200.00 $200.…" at bounding box center [384, 194] width 545 height 275
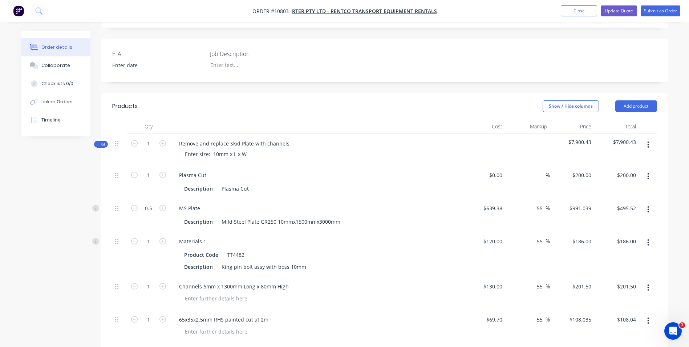
scroll to position [194, 0]
click at [498, 171] on input "0" at bounding box center [501, 176] width 8 height 11
type input "72"
type input "$0.00"
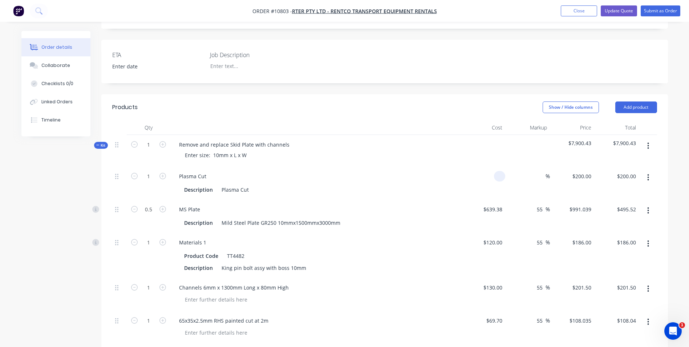
type input "$0.00"
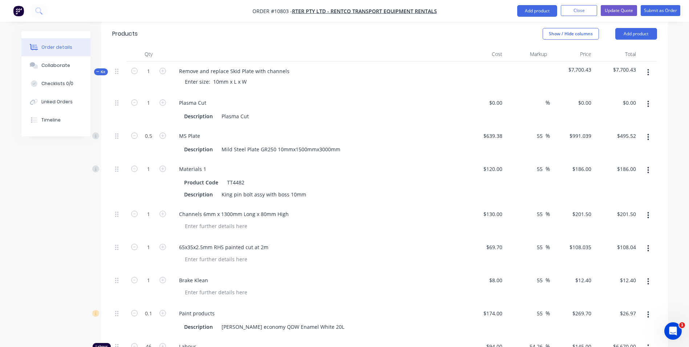
scroll to position [267, 0]
click at [498, 98] on input at bounding box center [501, 103] width 8 height 11
type input "$0.00"
click at [585, 98] on div "0 $0.00" at bounding box center [585, 103] width 20 height 11
type input "$200.00"
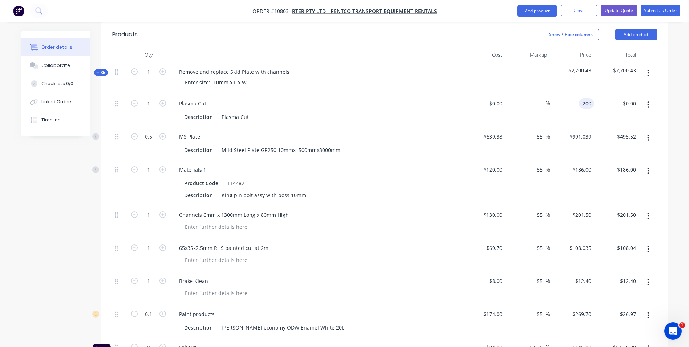
type input "$200.00"
click at [575, 94] on div "$200.00 200" at bounding box center [572, 110] width 45 height 33
click at [579, 98] on div "200 $200.00" at bounding box center [581, 103] width 25 height 11
type input "$214.00"
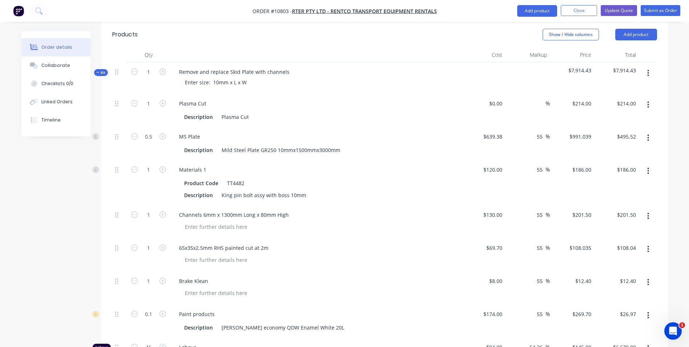
click at [571, 94] on div "$214.00 $214.00" at bounding box center [572, 110] width 45 height 33
click at [622, 12] on button "Update Quote" at bounding box center [619, 10] width 36 height 11
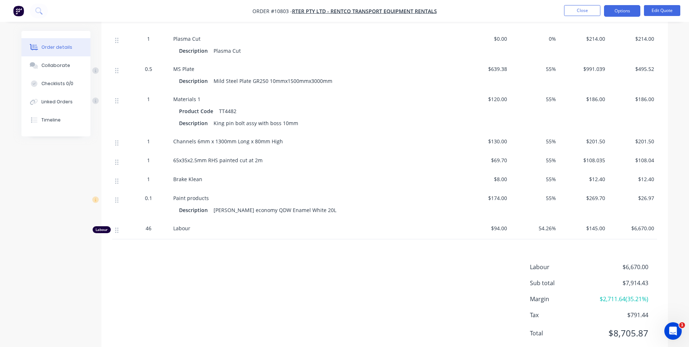
scroll to position [319, 0]
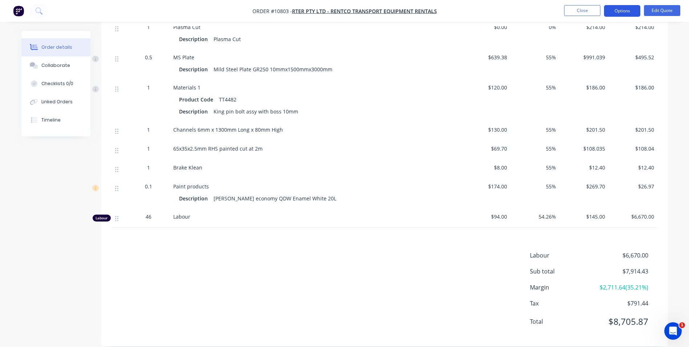
click at [636, 10] on button "Options" at bounding box center [622, 11] width 36 height 12
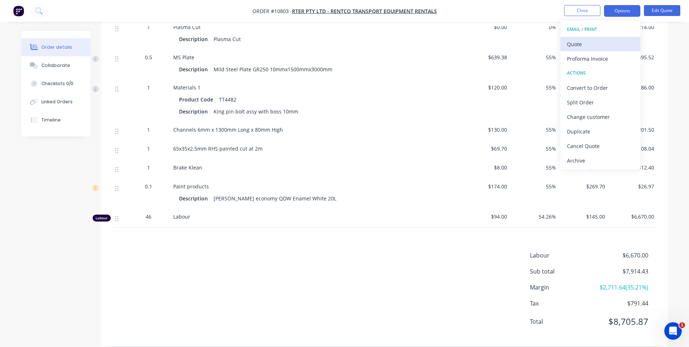
click at [590, 44] on div "Quote" at bounding box center [600, 44] width 67 height 11
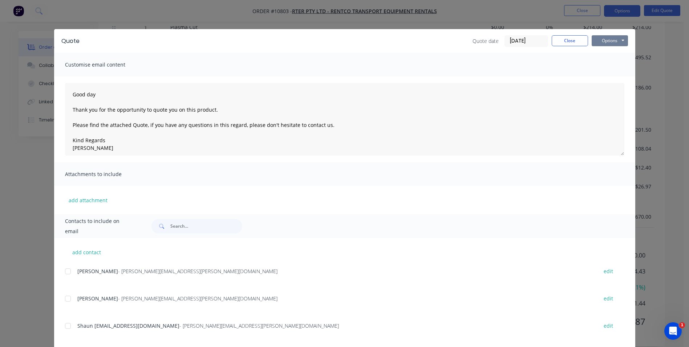
click at [610, 40] on button "Options" at bounding box center [610, 40] width 36 height 11
click at [601, 54] on button "Preview" at bounding box center [615, 54] width 46 height 12
click at [561, 39] on button "Close" at bounding box center [570, 40] width 36 height 11
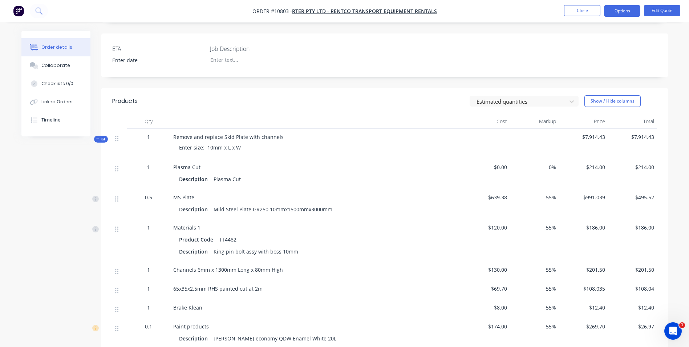
scroll to position [173, 0]
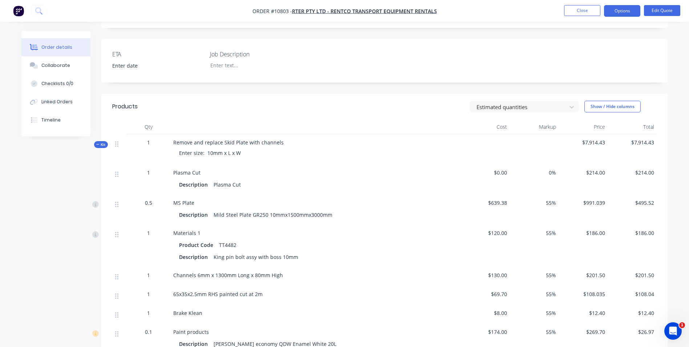
click at [242, 146] on div "Enter size: 10mm x L x W" at bounding box center [315, 152] width 285 height 13
click at [663, 12] on button "Edit Quote" at bounding box center [662, 10] width 36 height 11
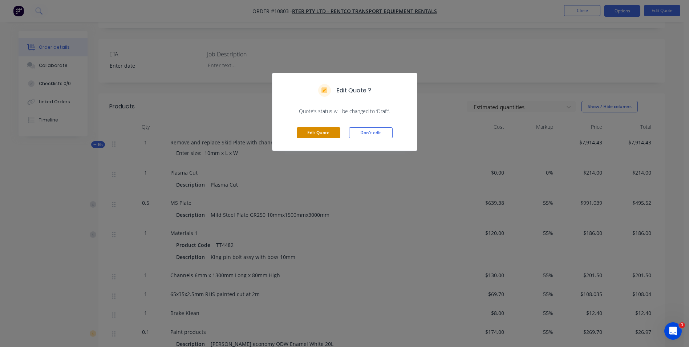
click at [303, 132] on button "Edit Quote" at bounding box center [319, 132] width 44 height 11
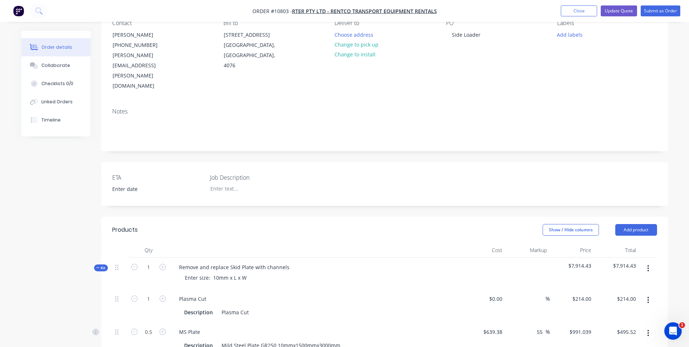
scroll to position [73, 0]
drag, startPoint x: 247, startPoint y: 247, endPoint x: 177, endPoint y: 245, distance: 69.4
click at [177, 271] on div "Enter size: 10mm x L x W" at bounding box center [315, 276] width 285 height 11
click at [287, 261] on div "Remove and replace Skid Plate with channels" at bounding box center [234, 266] width 122 height 11
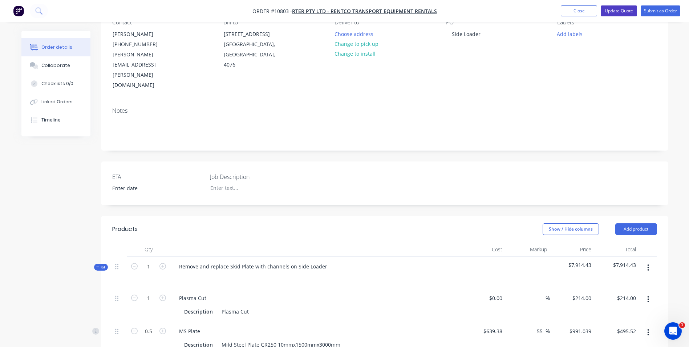
click at [626, 12] on button "Update Quote" at bounding box center [619, 10] width 36 height 11
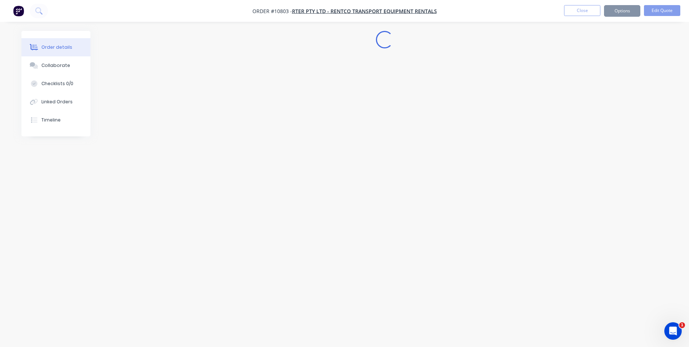
scroll to position [0, 0]
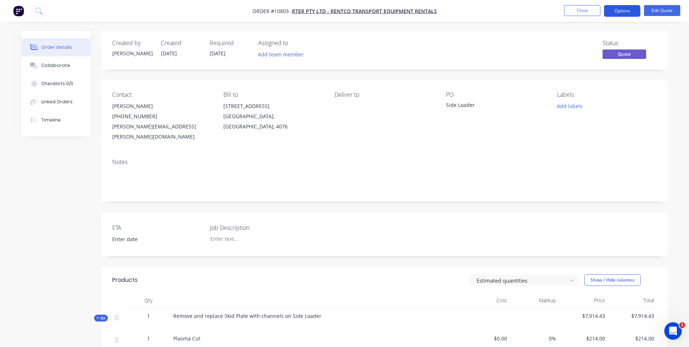
click at [626, 12] on button "Options" at bounding box center [622, 11] width 36 height 12
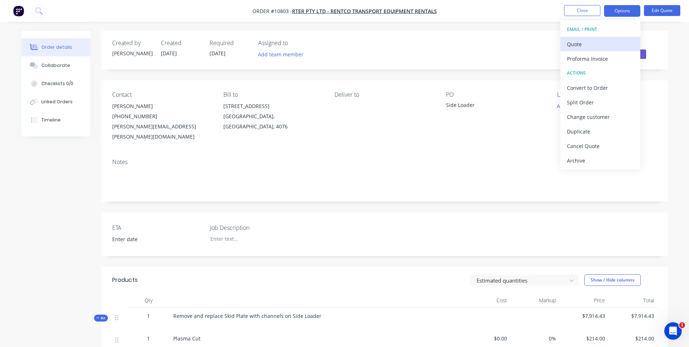
click at [603, 44] on div "Quote" at bounding box center [600, 44] width 67 height 11
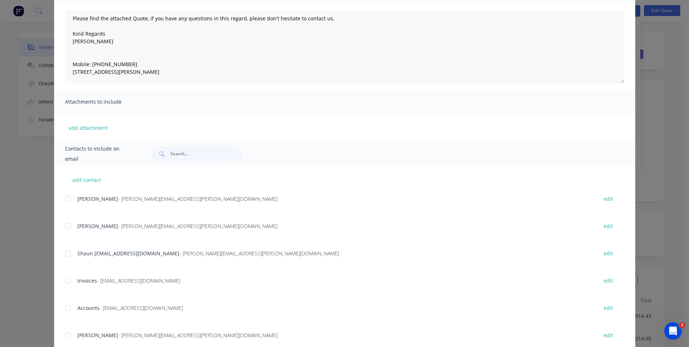
scroll to position [103, 0]
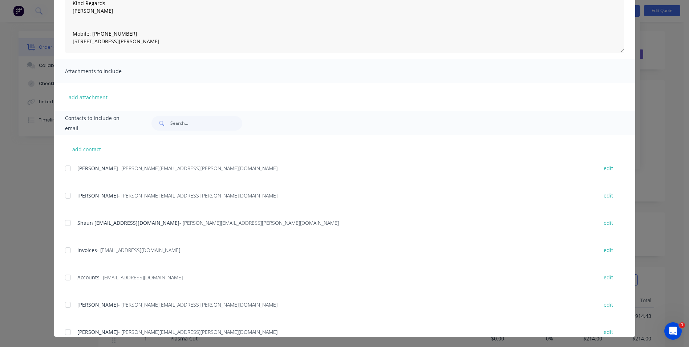
click at [69, 195] on div at bounding box center [68, 195] width 15 height 15
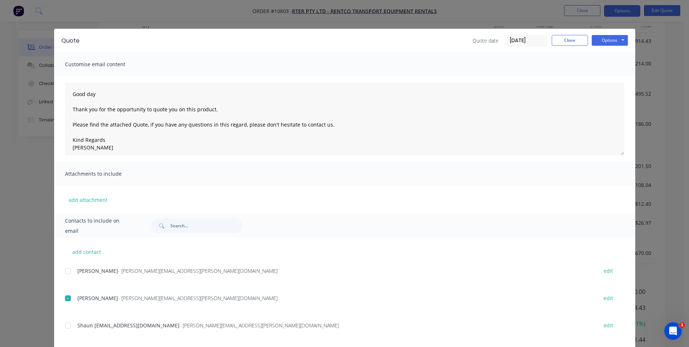
scroll to position [0, 0]
click at [604, 39] on button "Options" at bounding box center [610, 40] width 36 height 11
click at [606, 73] on button "Email" at bounding box center [615, 78] width 46 height 12
click at [571, 43] on button "Close" at bounding box center [570, 40] width 36 height 11
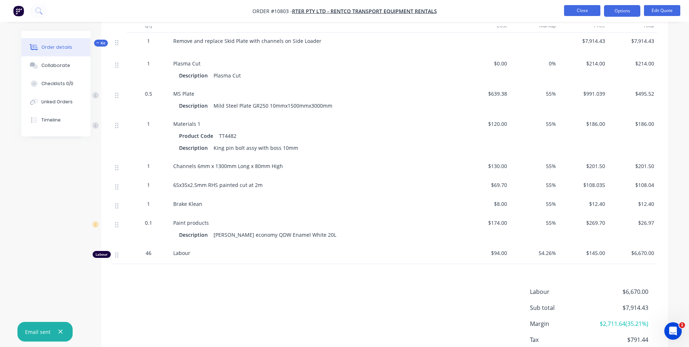
click at [587, 9] on button "Close" at bounding box center [582, 10] width 36 height 11
